Goal: Check status

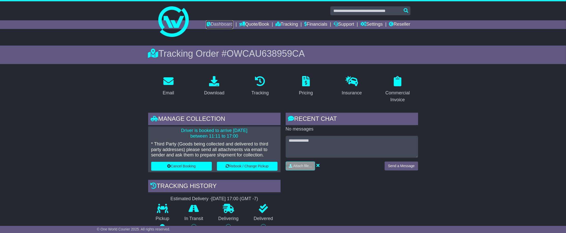
click at [214, 26] on link "Dashboard" at bounding box center [219, 24] width 27 height 9
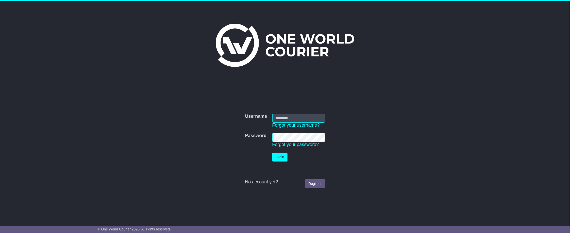
type input "**********"
click at [281, 158] on button "Login" at bounding box center [279, 156] width 15 height 9
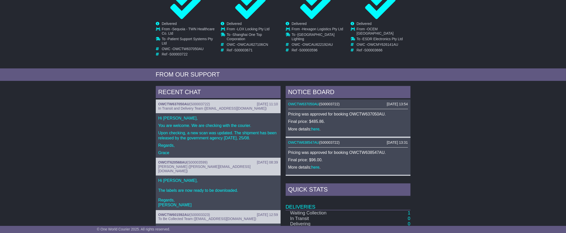
scroll to position [152, 0]
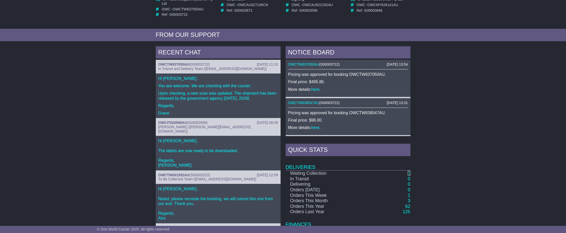
click at [410, 171] on link "1" at bounding box center [409, 172] width 3 height 5
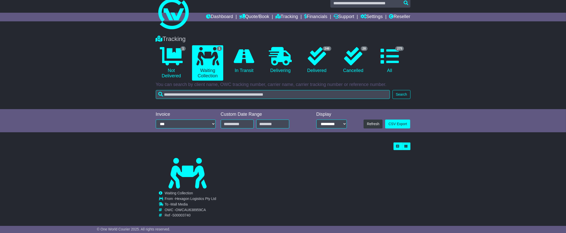
scroll to position [14, 0]
